Goal: Register for event/course

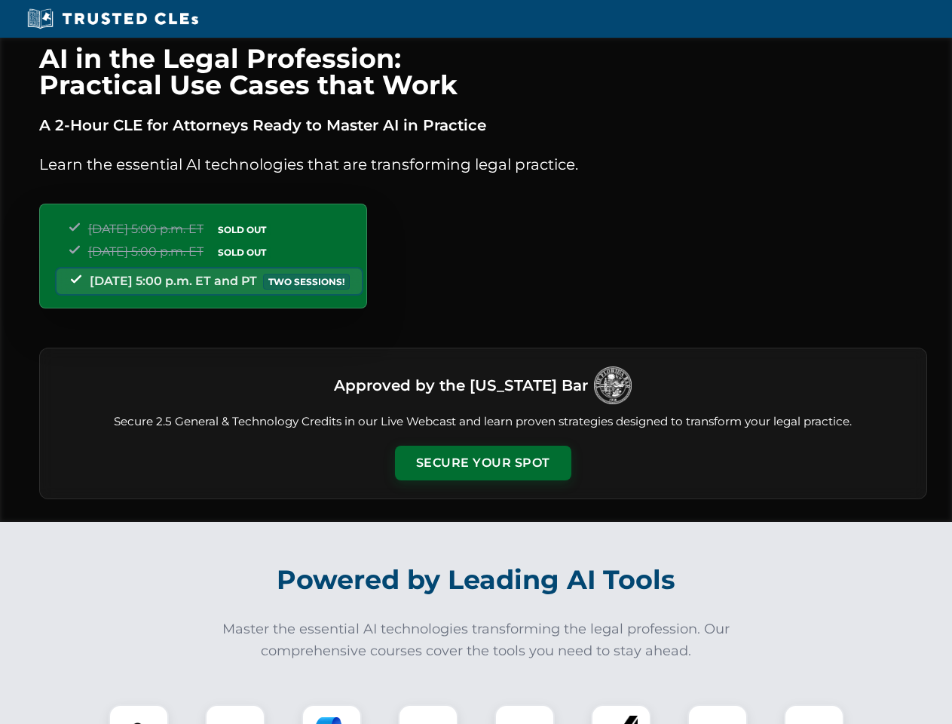
click at [483, 463] on button "Secure Your Spot" at bounding box center [483, 463] width 176 height 35
click at [139, 714] on img at bounding box center [139, 734] width 44 height 44
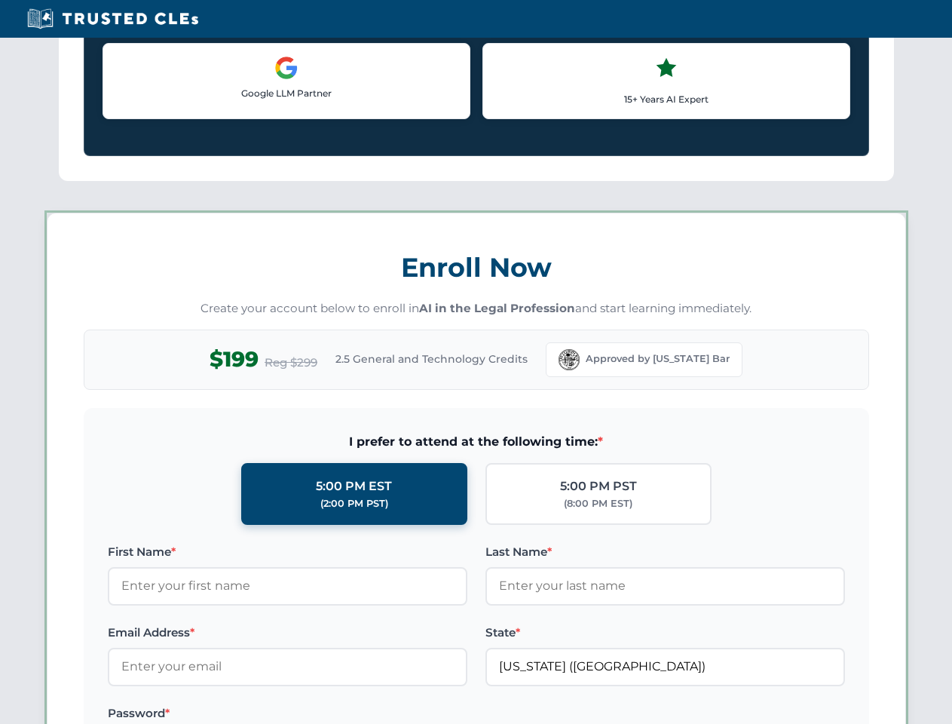
click at [332, 714] on label "Password *" at bounding box center [288, 713] width 360 height 18
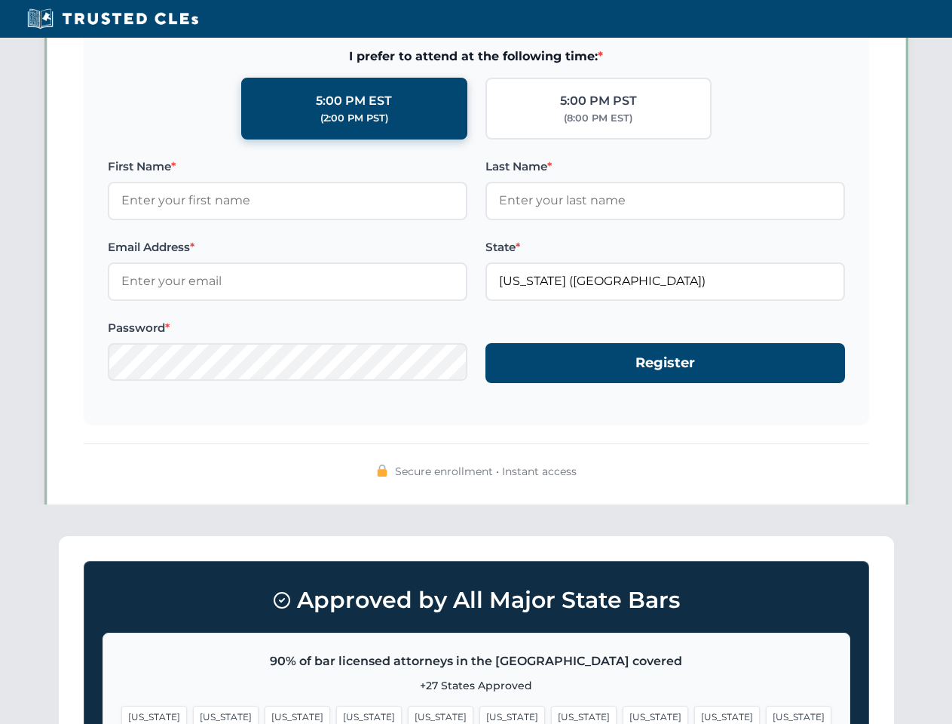
click at [694, 714] on span "[US_STATE]" at bounding box center [727, 717] width 66 height 22
